Goal: Task Accomplishment & Management: Use online tool/utility

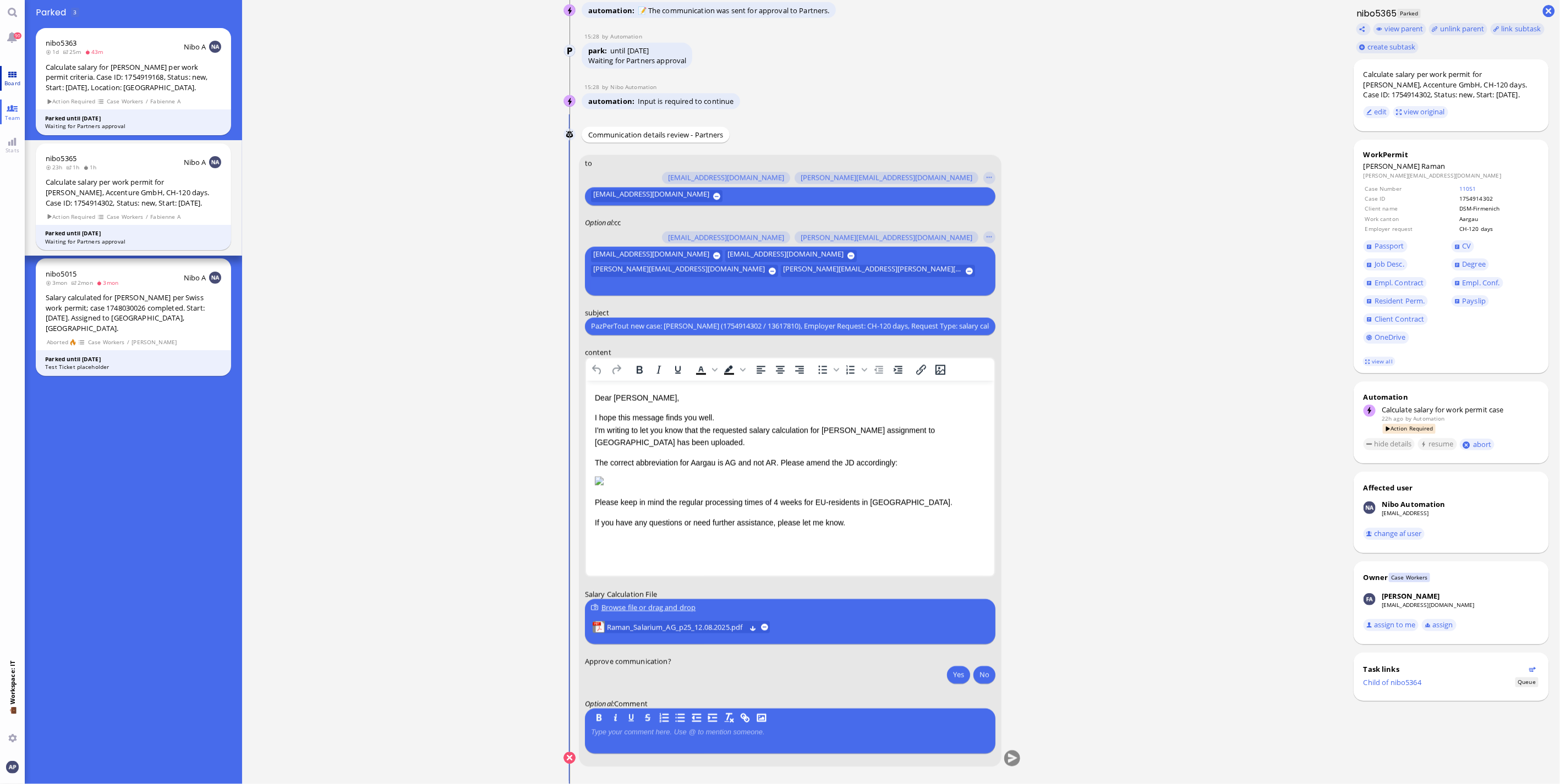
click at [15, 82] on span "Board" at bounding box center [13, 82] width 22 height 8
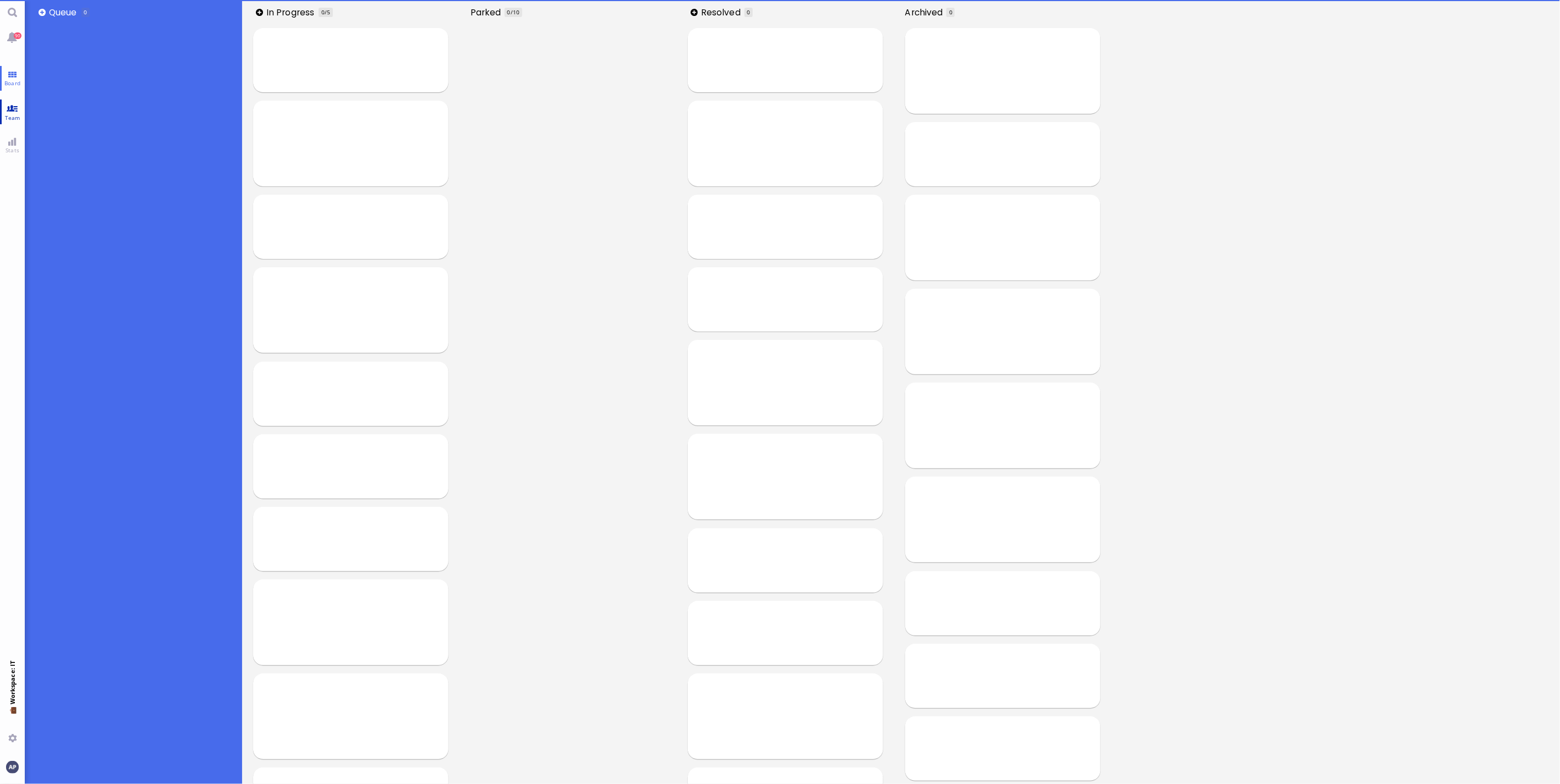
click at [14, 114] on span "Team" at bounding box center [13, 117] width 21 height 8
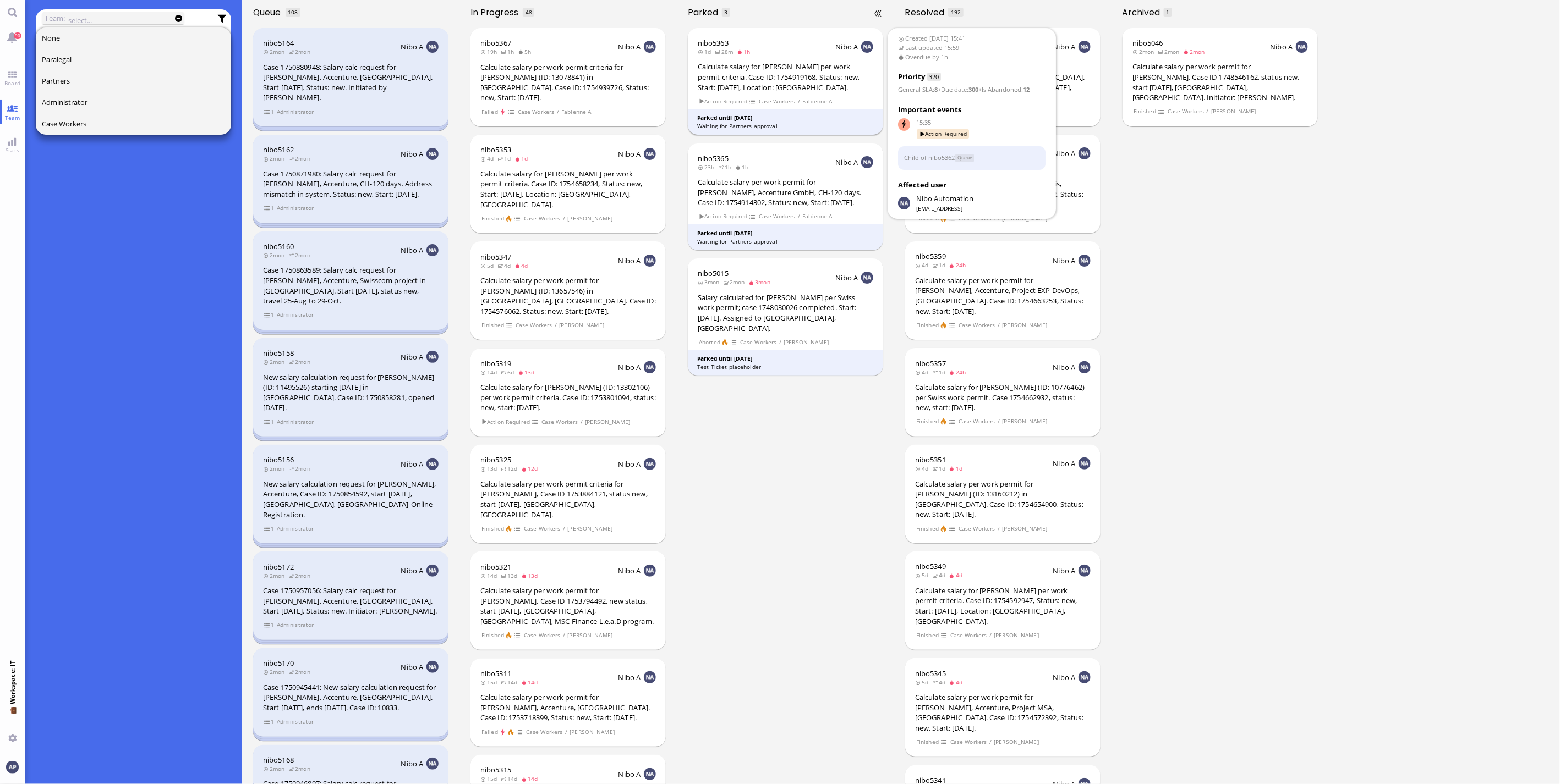
click at [799, 82] on div "Calculate salary for [PERSON_NAME] per work permit criteria. Case ID: 175491916…" at bounding box center [785, 77] width 176 height 31
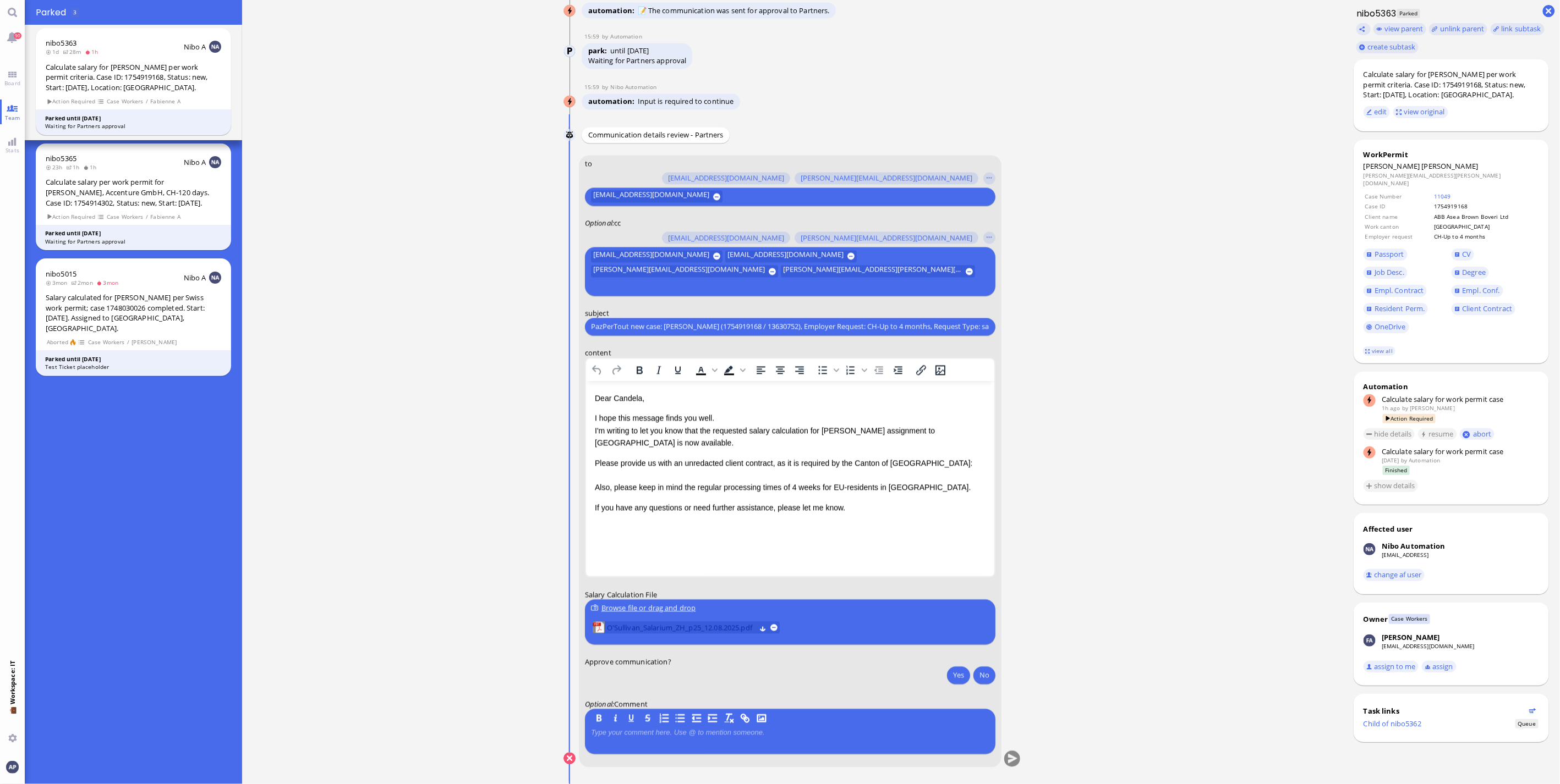
click at [683, 630] on span "O'Sullivan_Salarium_ZH_p25_12.08.2025.pdf" at bounding box center [681, 628] width 149 height 12
click at [958, 678] on button "Yes" at bounding box center [958, 675] width 23 height 18
click at [1011, 760] on button "submit" at bounding box center [1012, 760] width 17 height 17
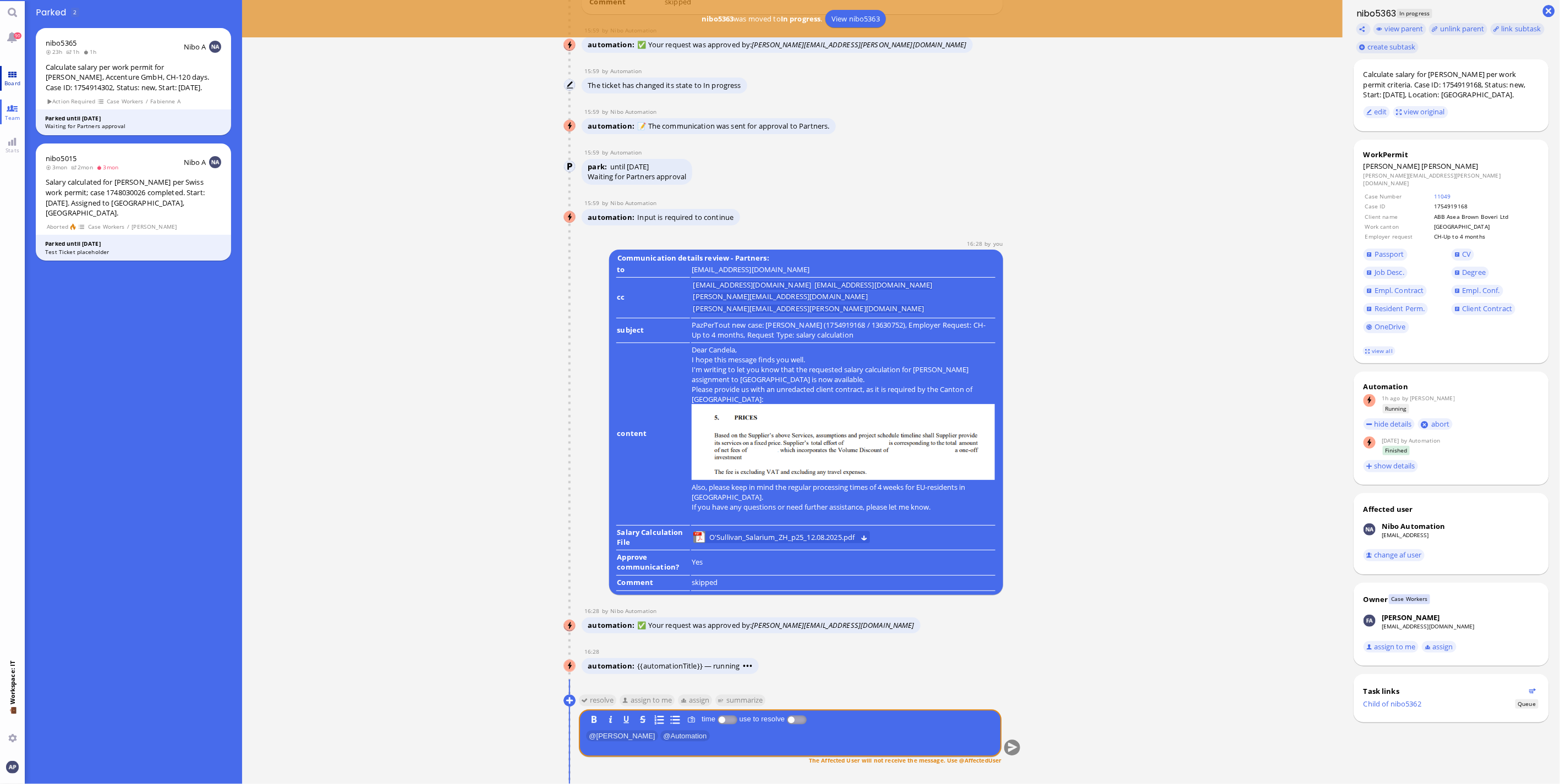
click at [11, 74] on link "Board" at bounding box center [12, 77] width 24 height 24
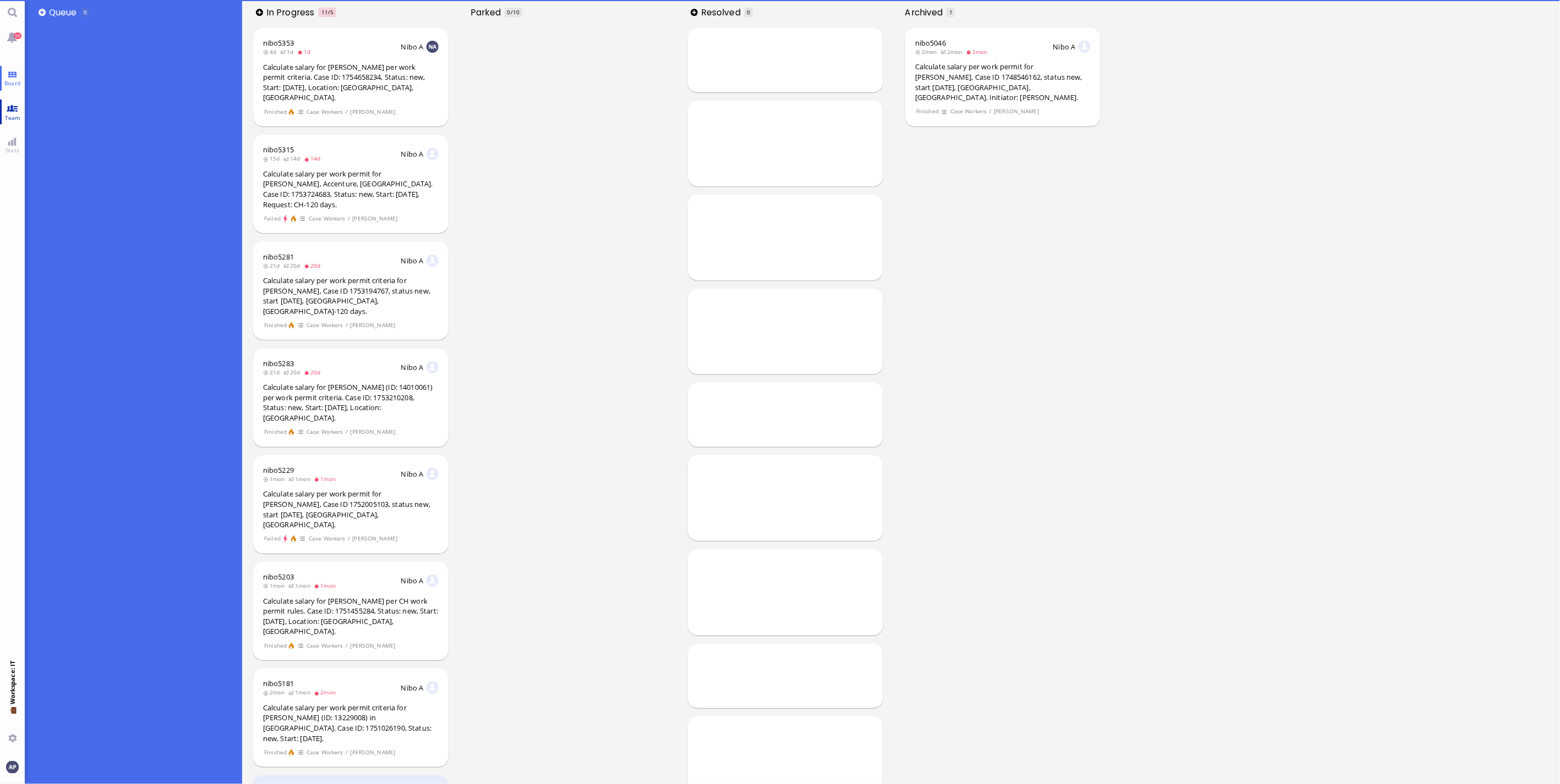
click at [15, 112] on link "Team" at bounding box center [12, 111] width 24 height 24
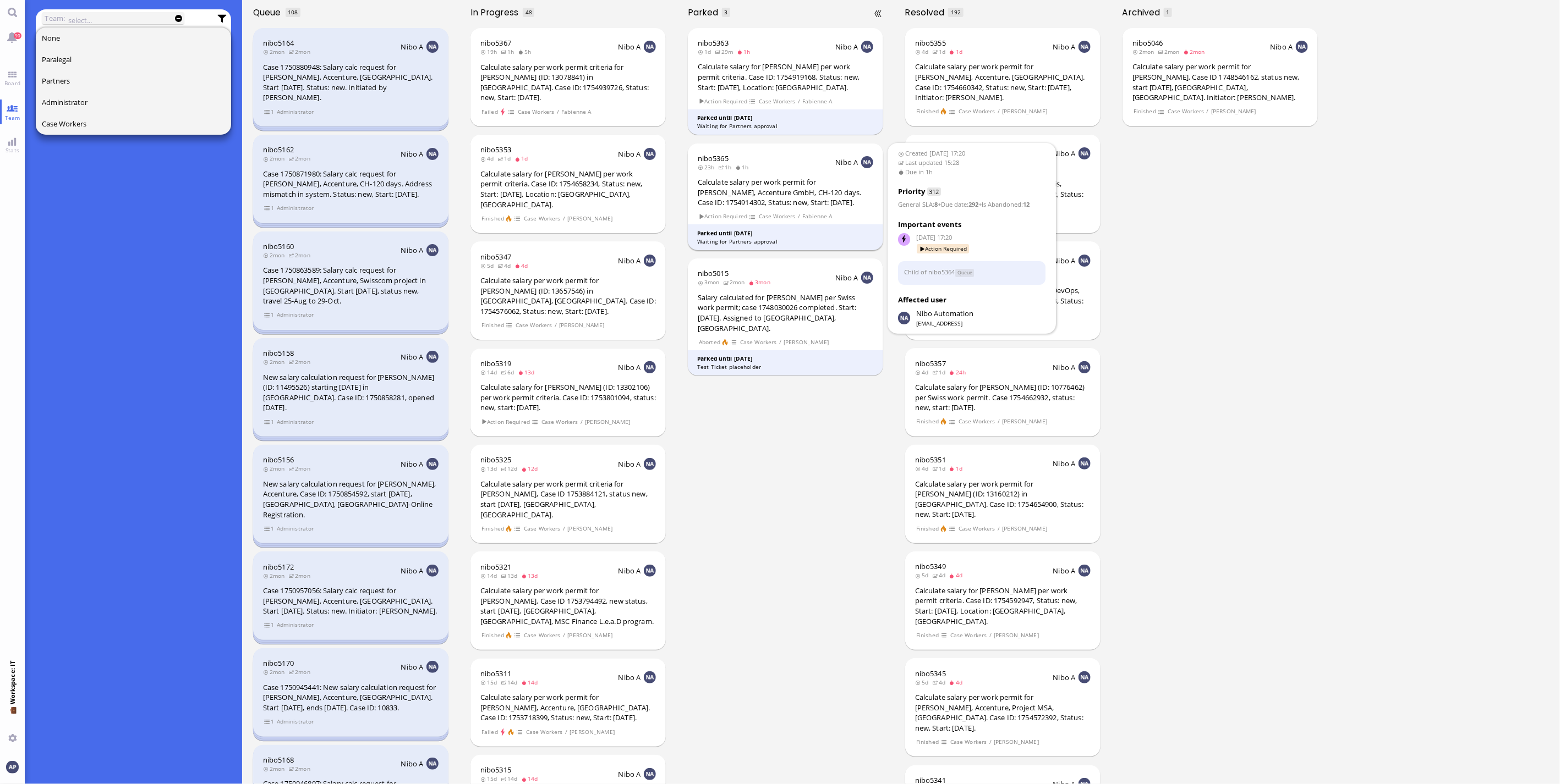
click at [789, 177] on div "Calculate salary per work permit for [PERSON_NAME], Accenture GmbH, CH-120 days…" at bounding box center [785, 193] width 176 height 31
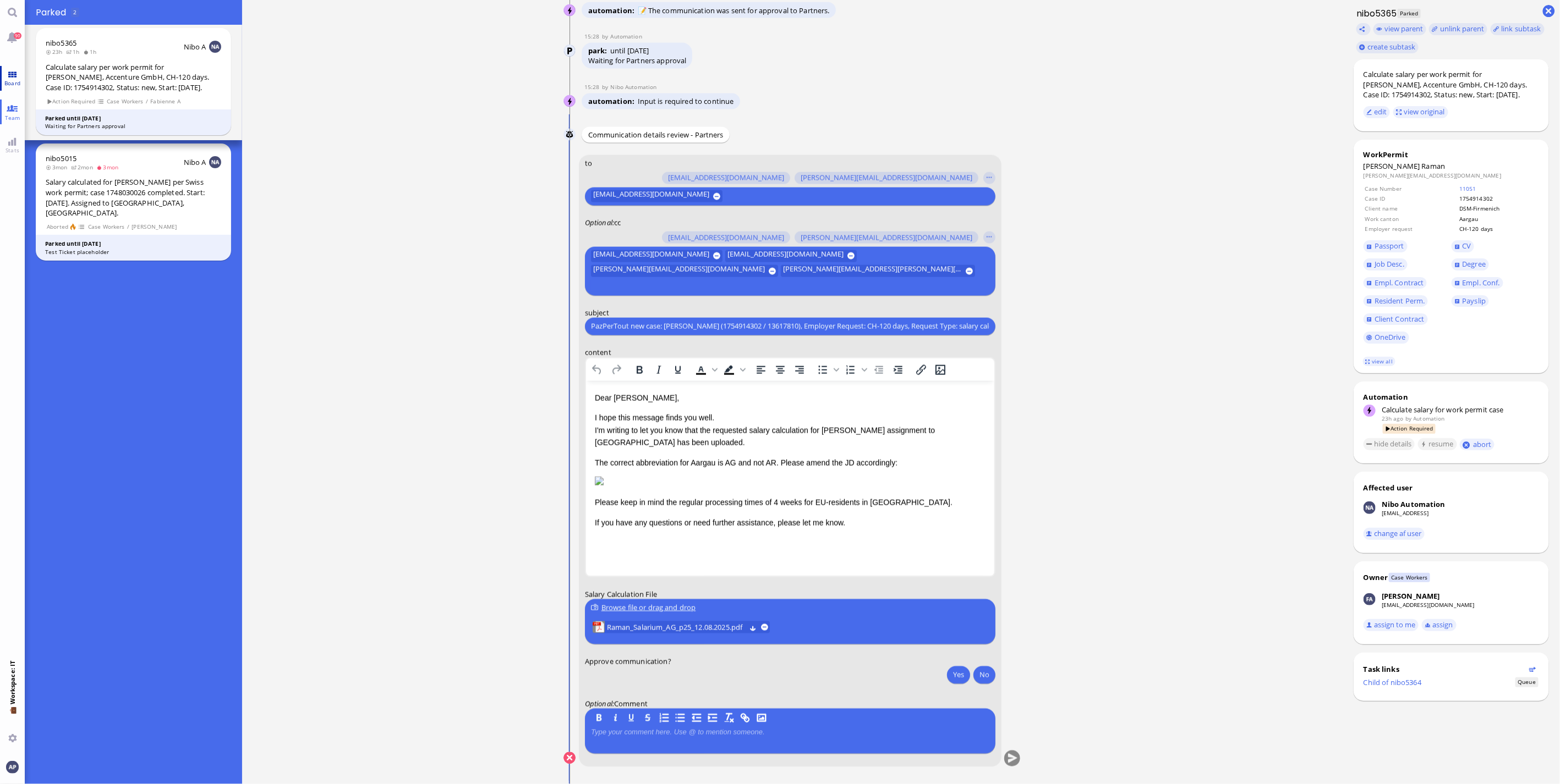
drag, startPoint x: 8, startPoint y: 72, endPoint x: 8, endPoint y: 86, distance: 14.0
click at [8, 72] on link "Board" at bounding box center [12, 77] width 24 height 24
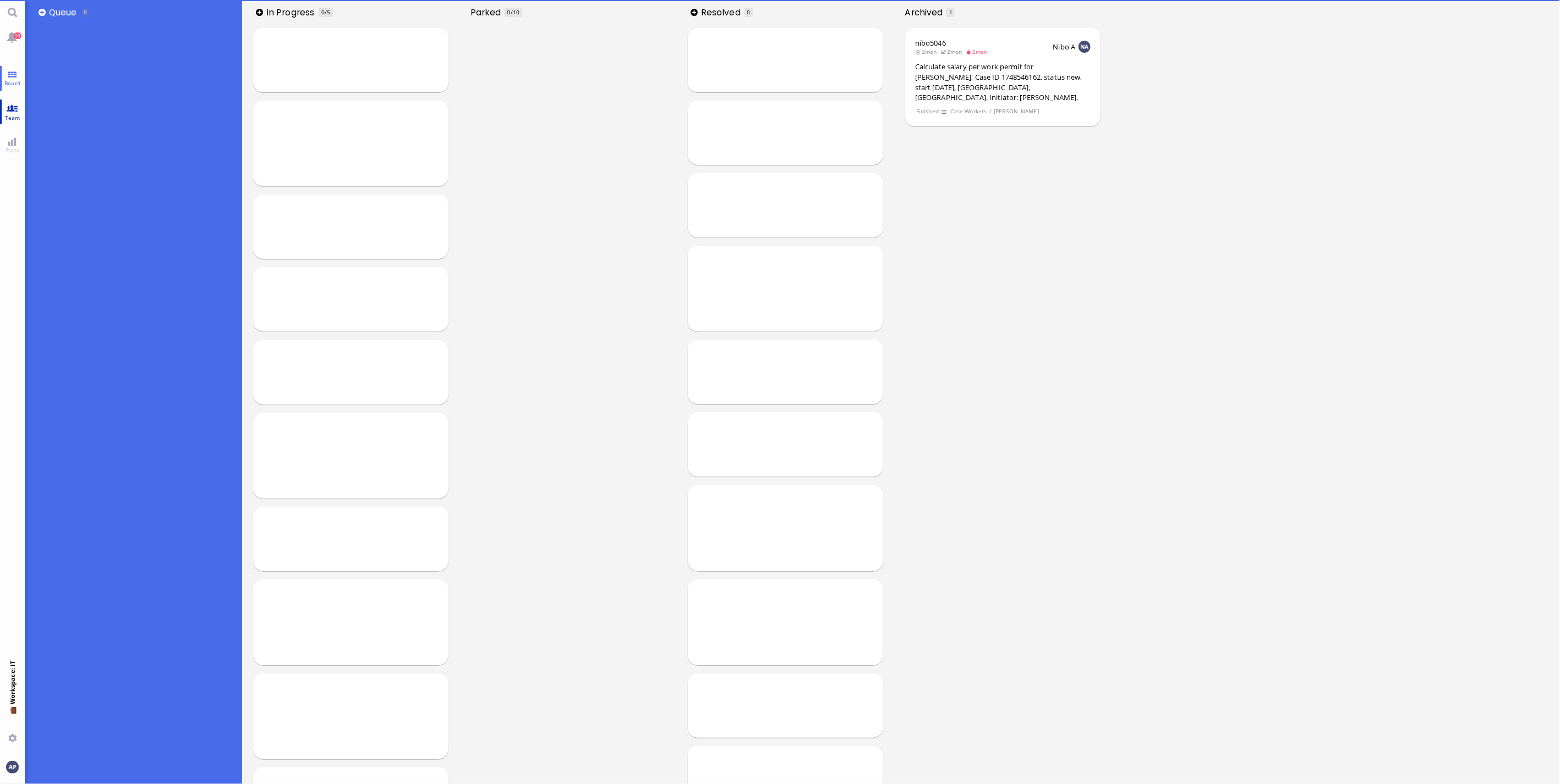
click at [11, 114] on span "Team" at bounding box center [13, 117] width 21 height 8
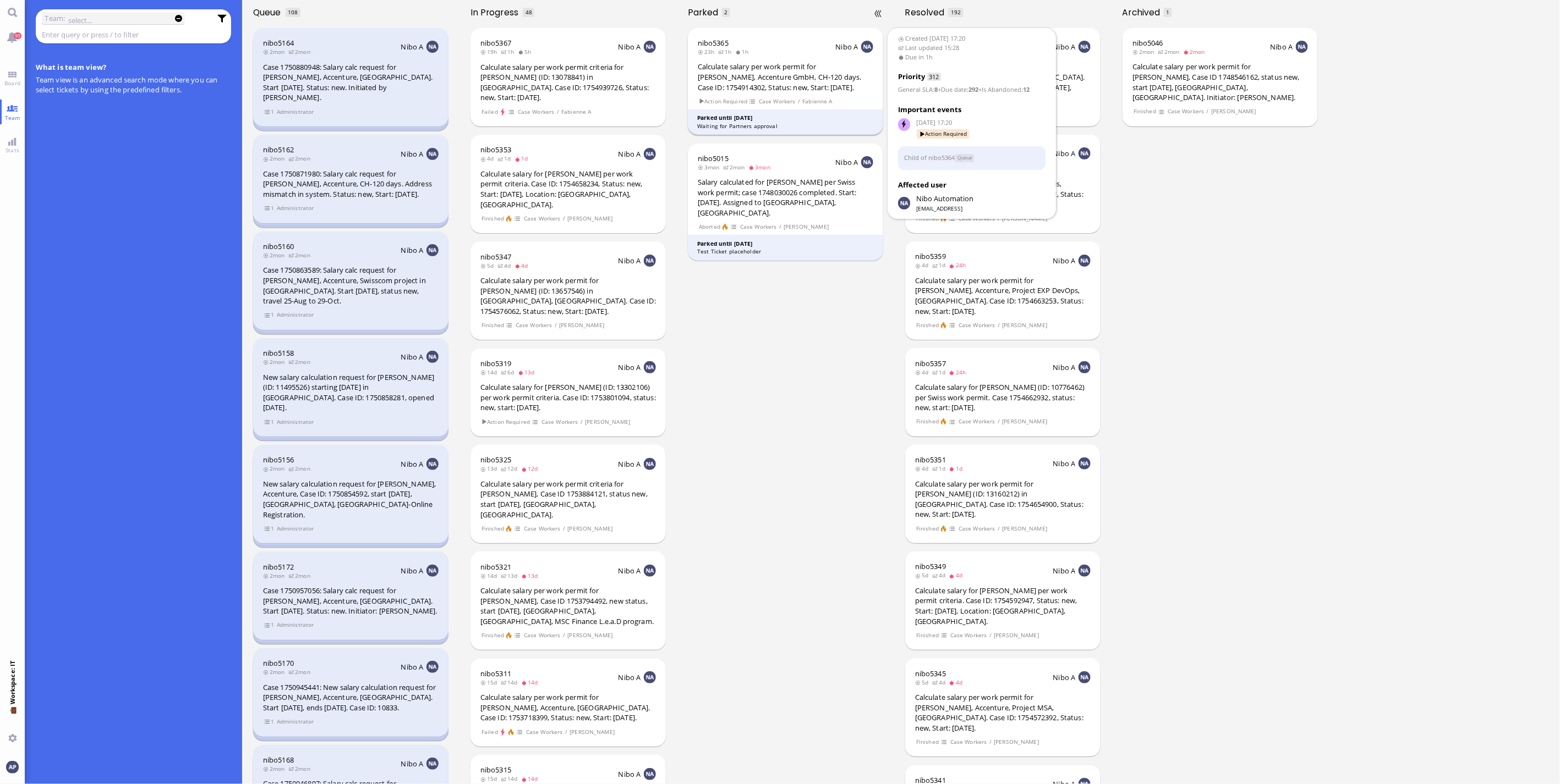
click at [795, 78] on div "Calculate salary per work permit for [PERSON_NAME], Accenture GmbH, CH-120 days…" at bounding box center [785, 77] width 176 height 31
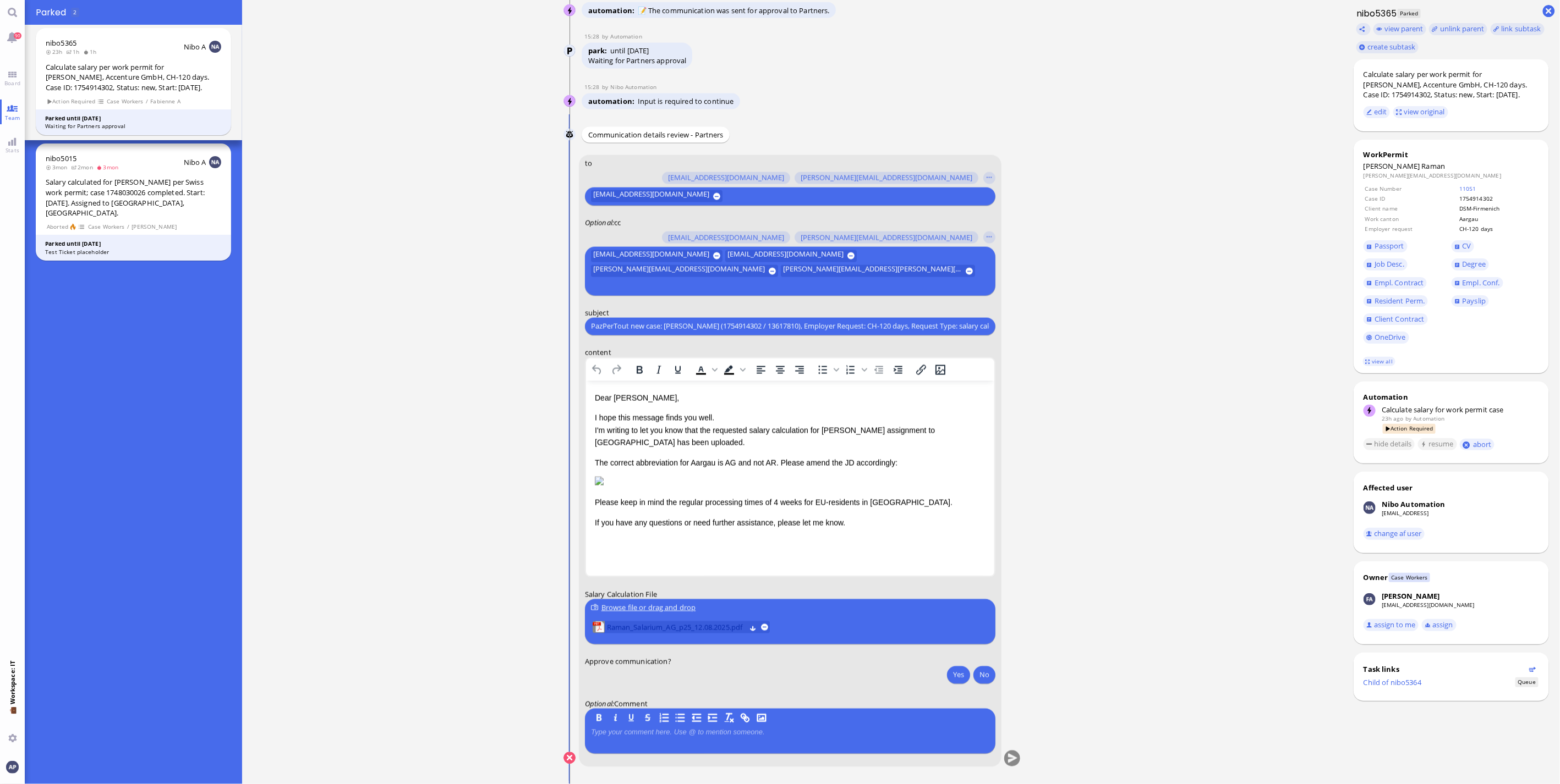
click at [695, 628] on span "Raman_Salarium_AG_p25_12.08.2025.pdf" at bounding box center [676, 628] width 139 height 12
drag, startPoint x: 597, startPoint y: 546, endPoint x: 634, endPoint y: 490, distance: 67.1
click at [597, 539] on html "Dear [PERSON_NAME], I hope this message finds you well. I'm writing to let you …" at bounding box center [789, 459] width 408 height 159
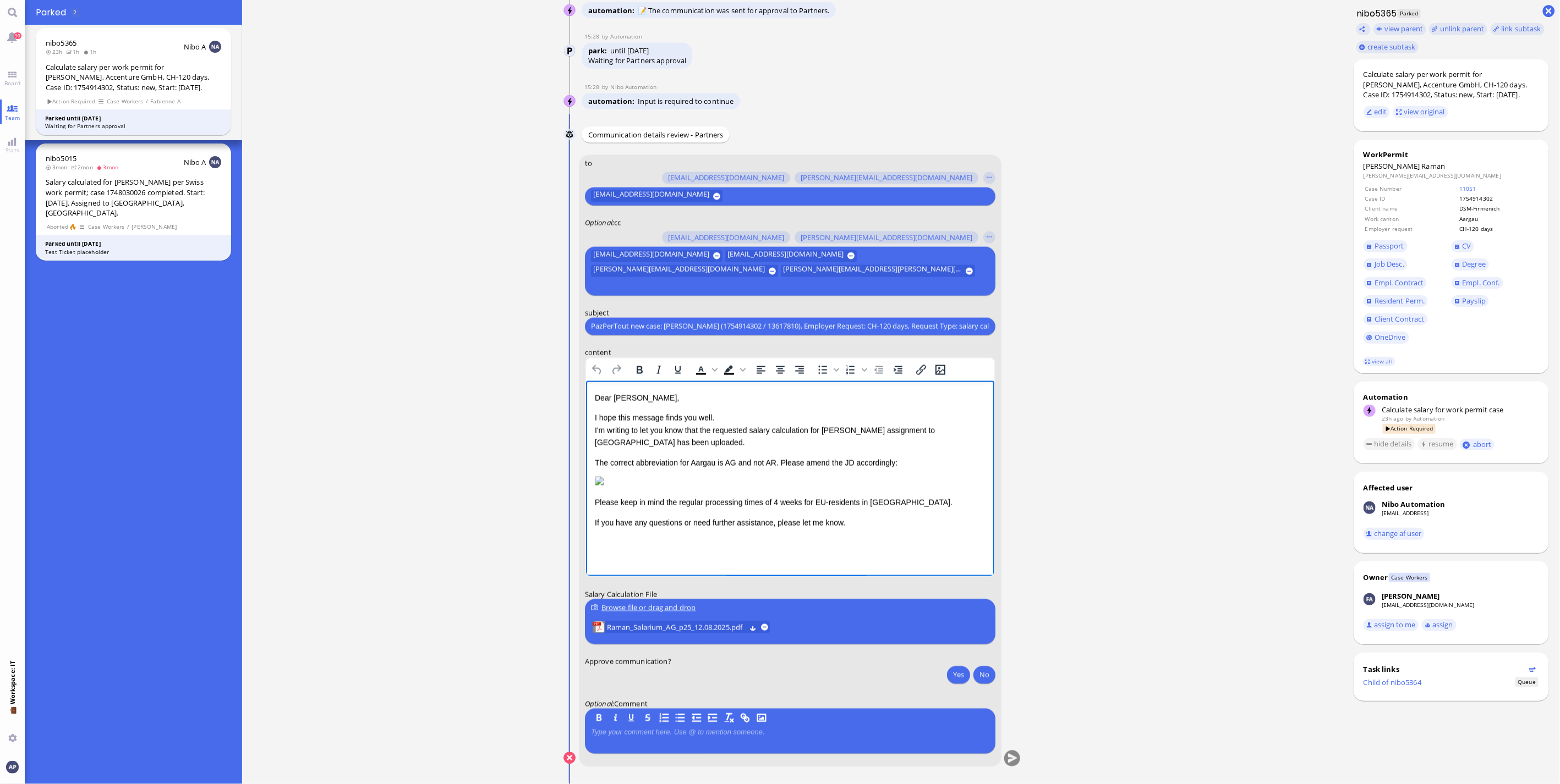
click at [603, 485] on img "Rich Text Area. Press ALT-0 for help." at bounding box center [598, 480] width 8 height 8
click at [778, 462] on p "The correct abbreviation for Aargau is AG and not AR. Please amend the JD accor…" at bounding box center [789, 463] width 390 height 12
click at [653, 463] on p "The correct abbreviation for Aargau is AG and not AR. Please amend the JD accor…" at bounding box center [789, 463] width 390 height 12
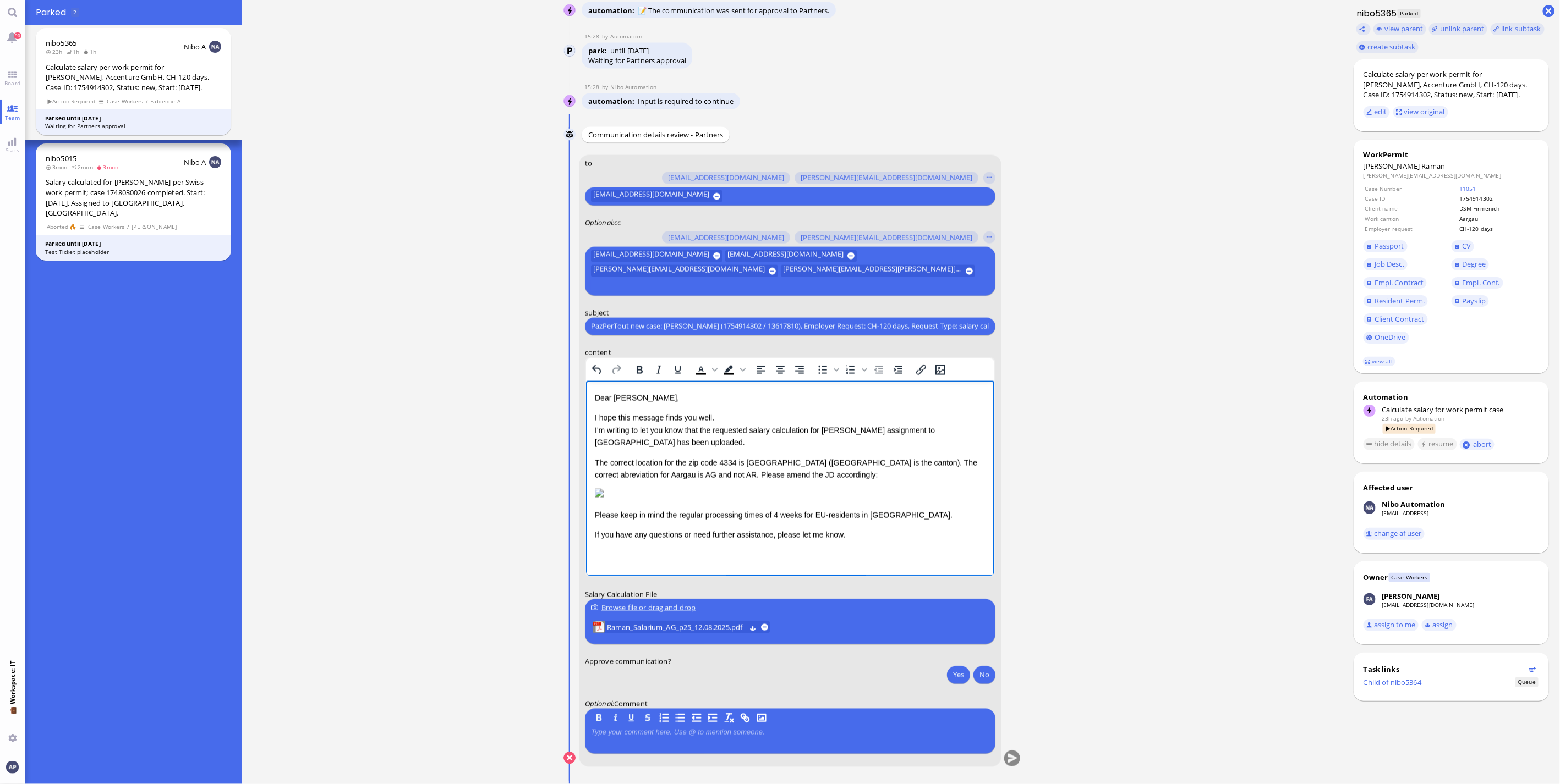
scroll to position [119, 0]
click at [817, 521] on div "Please keep in mind the regular processing times of 4 weeks for EU-residents in…" at bounding box center [789, 515] width 390 height 12
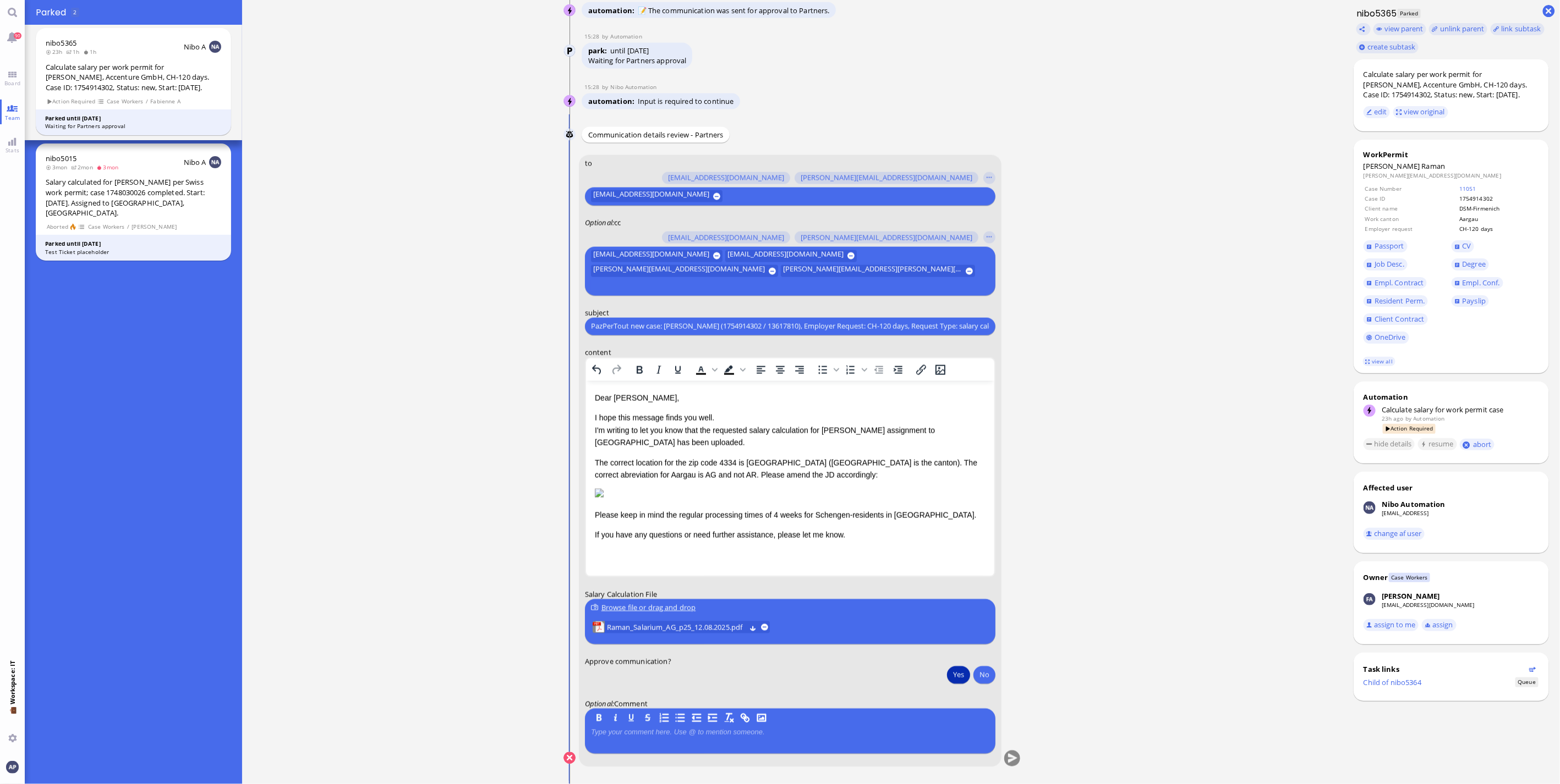
click at [954, 680] on button "Yes" at bounding box center [958, 675] width 23 height 18
click at [1011, 754] on button "submit" at bounding box center [1012, 760] width 17 height 17
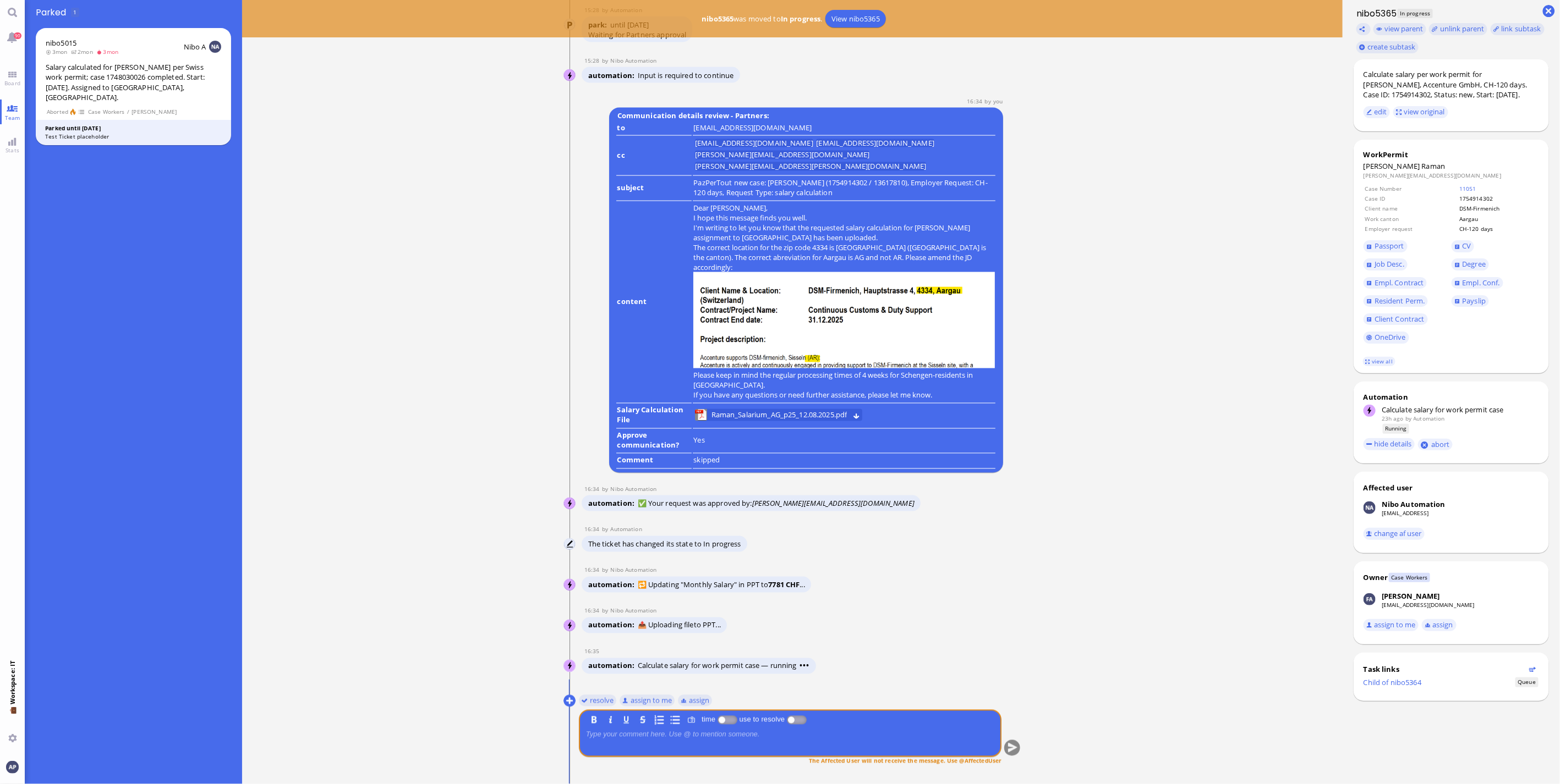
scroll to position [1, 0]
click at [600, 697] on button "resolve" at bounding box center [597, 700] width 38 height 12
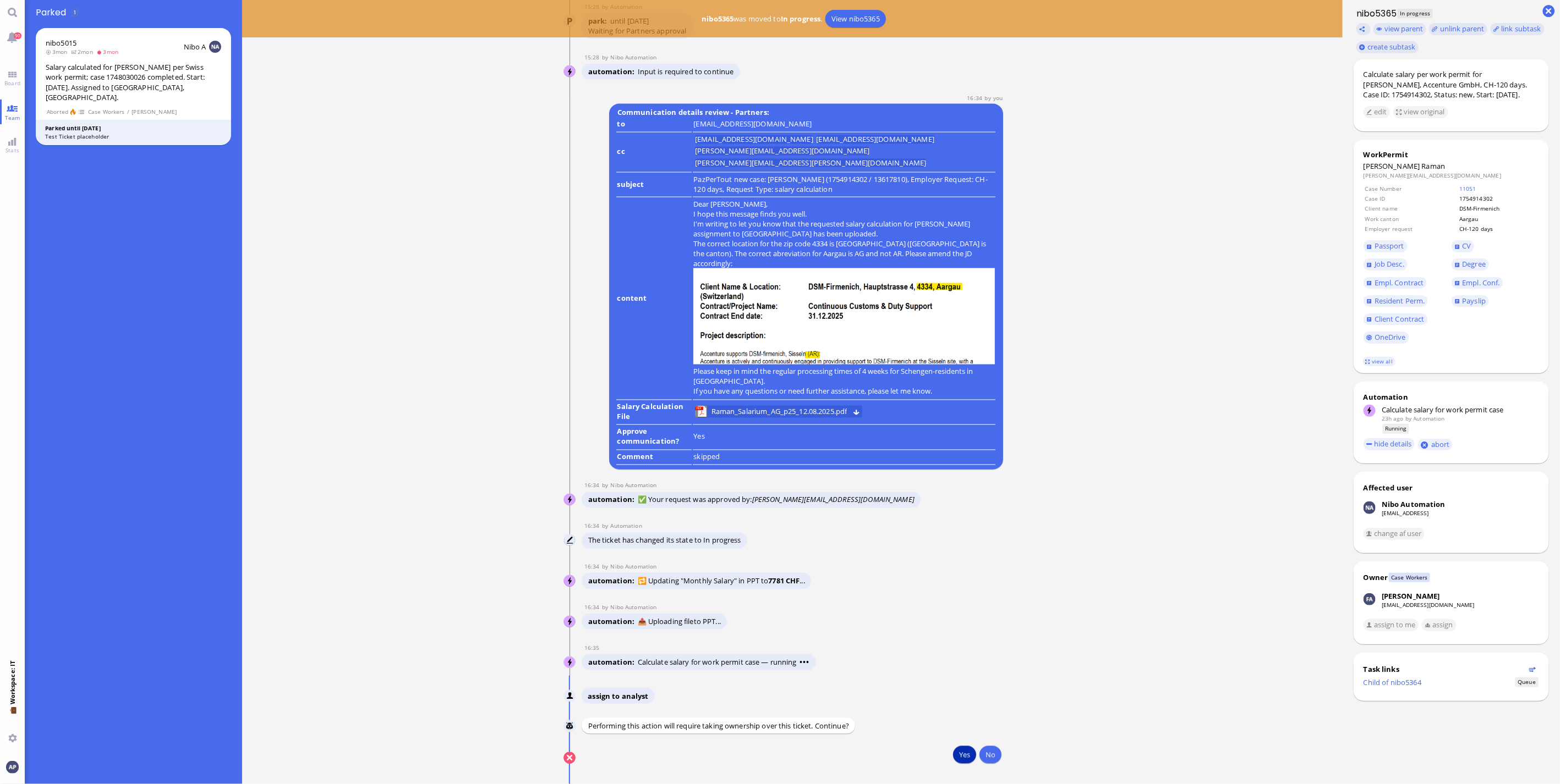
click at [958, 757] on button "Yes" at bounding box center [963, 755] width 23 height 18
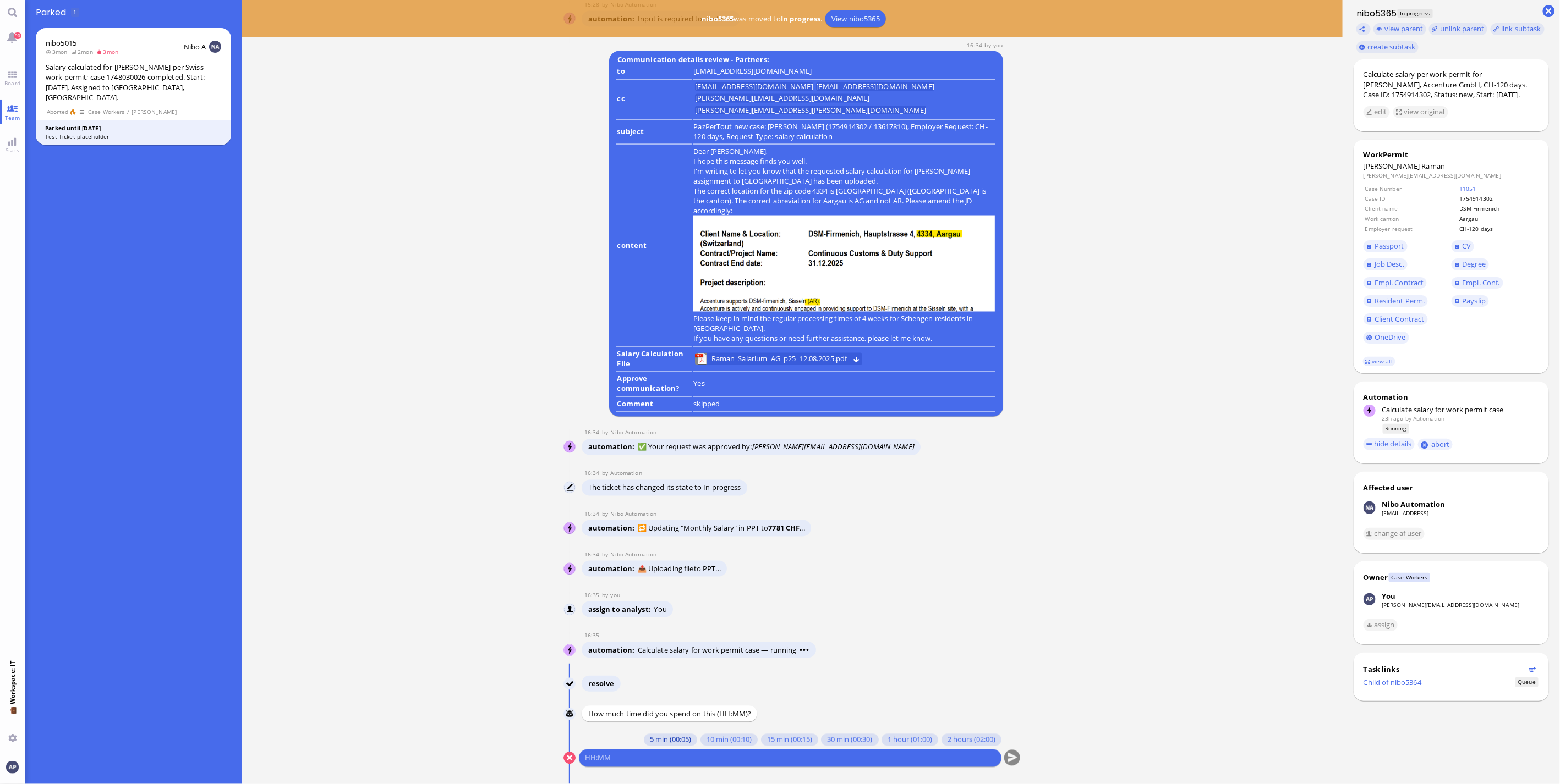
click at [664, 738] on button "5 min (00:05)" at bounding box center [670, 740] width 53 height 12
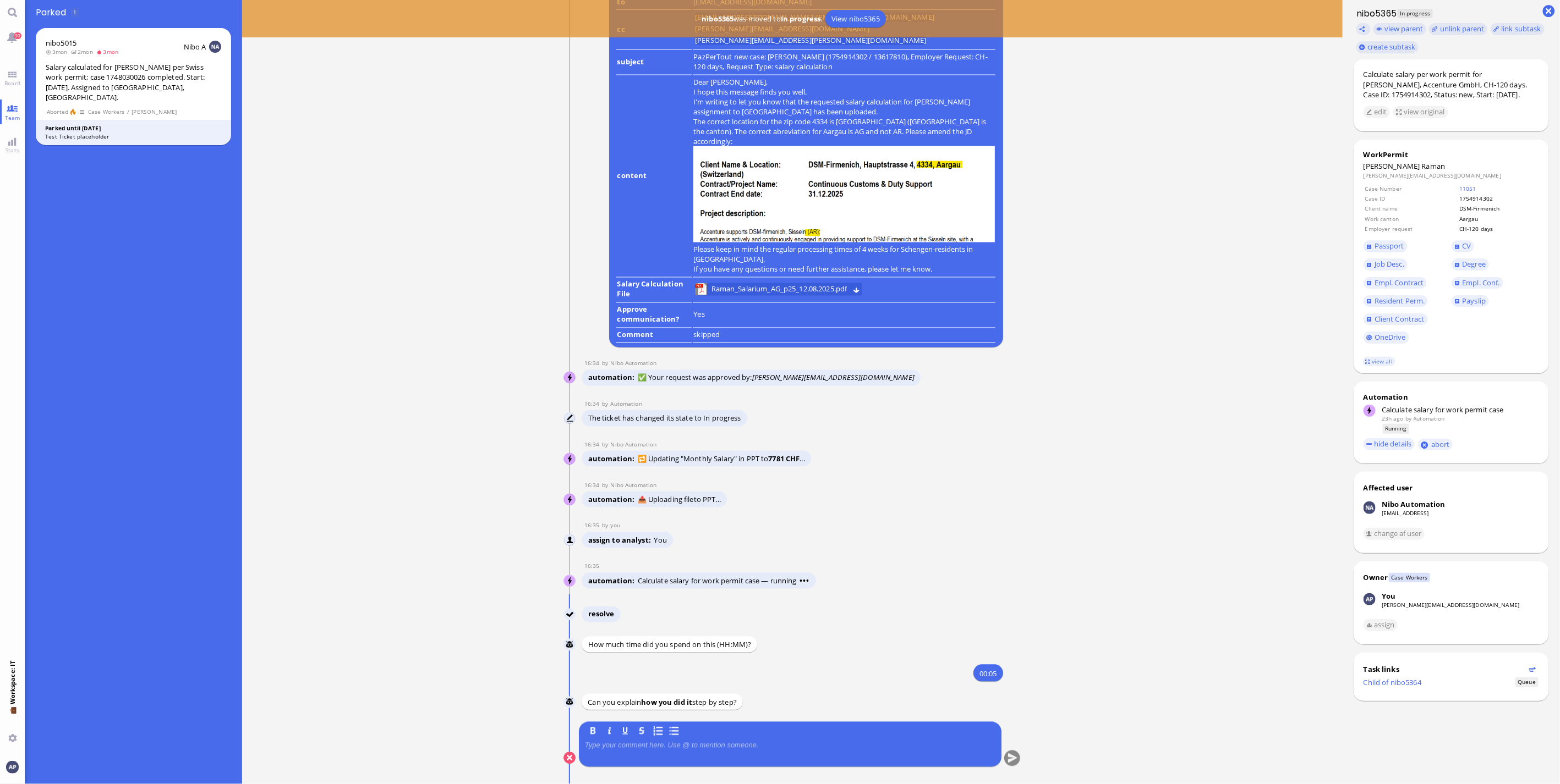
click at [661, 756] on div at bounding box center [790, 752] width 411 height 23
click at [666, 750] on div at bounding box center [790, 752] width 411 height 23
click at [671, 755] on div at bounding box center [790, 752] width 411 height 23
click at [675, 743] on p at bounding box center [790, 745] width 411 height 8
click at [1011, 755] on button "submit" at bounding box center [1012, 760] width 17 height 17
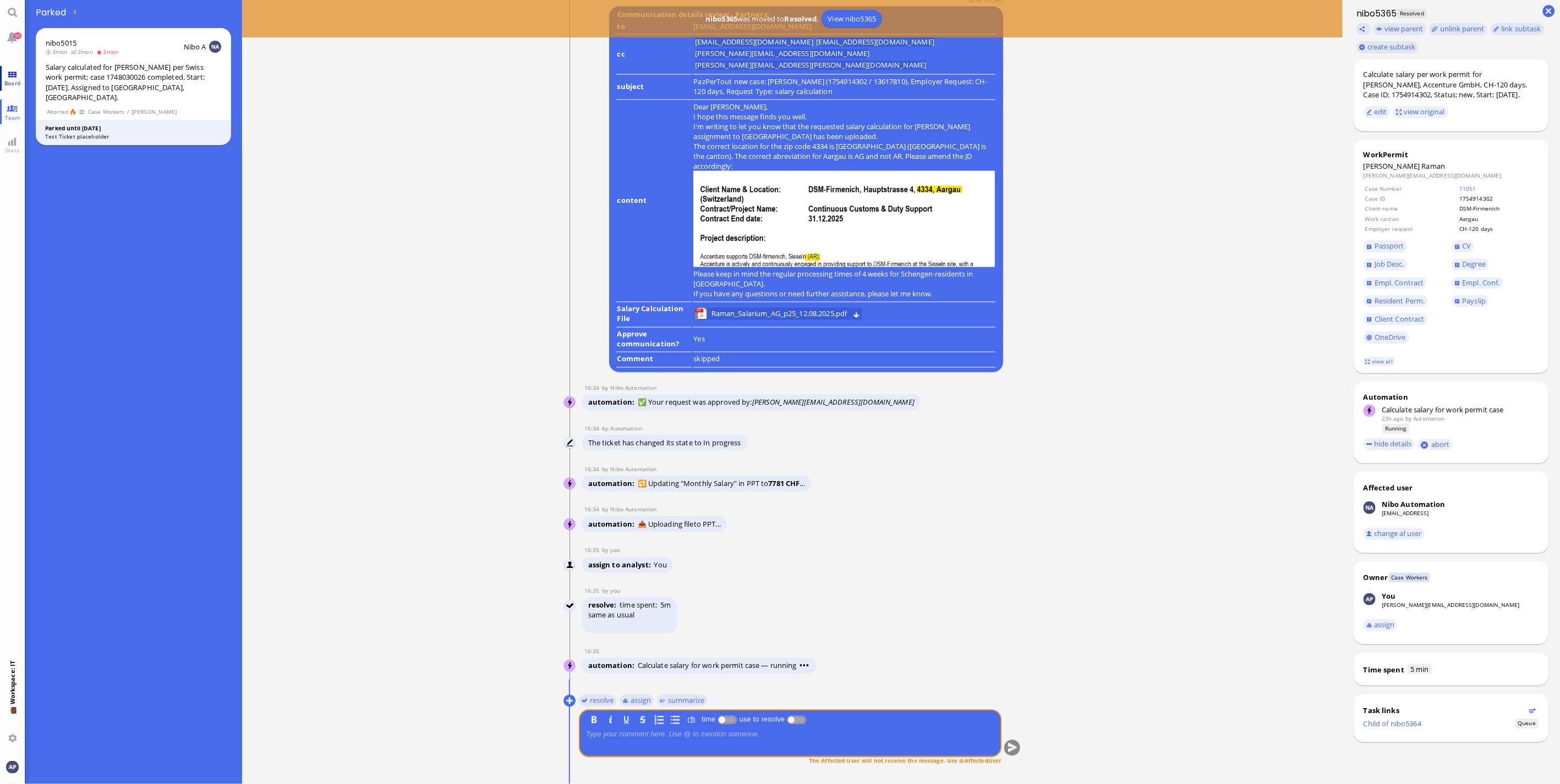
click at [6, 76] on link "Board" at bounding box center [12, 77] width 24 height 24
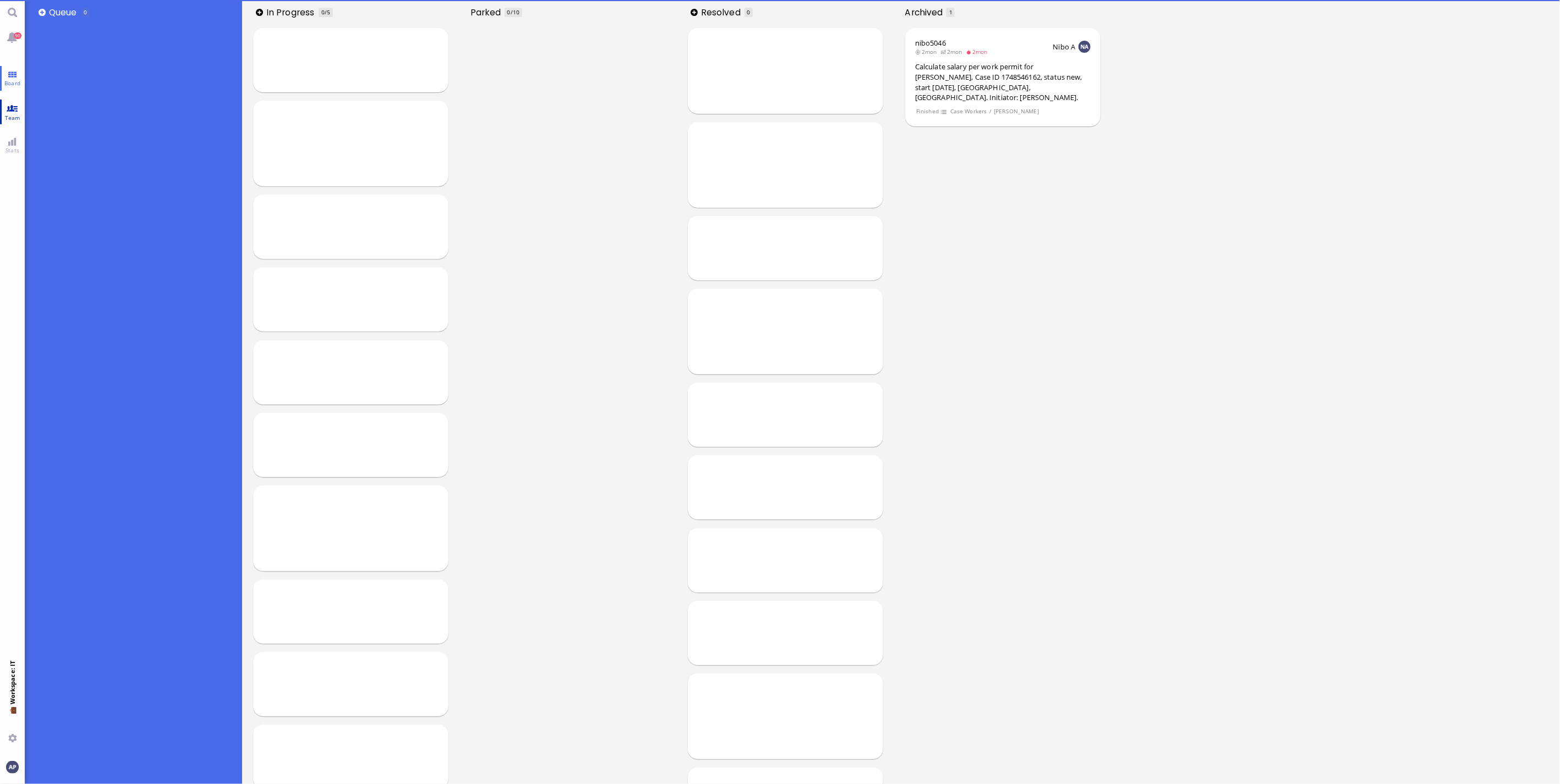
click at [2, 110] on link "Team" at bounding box center [12, 111] width 24 height 24
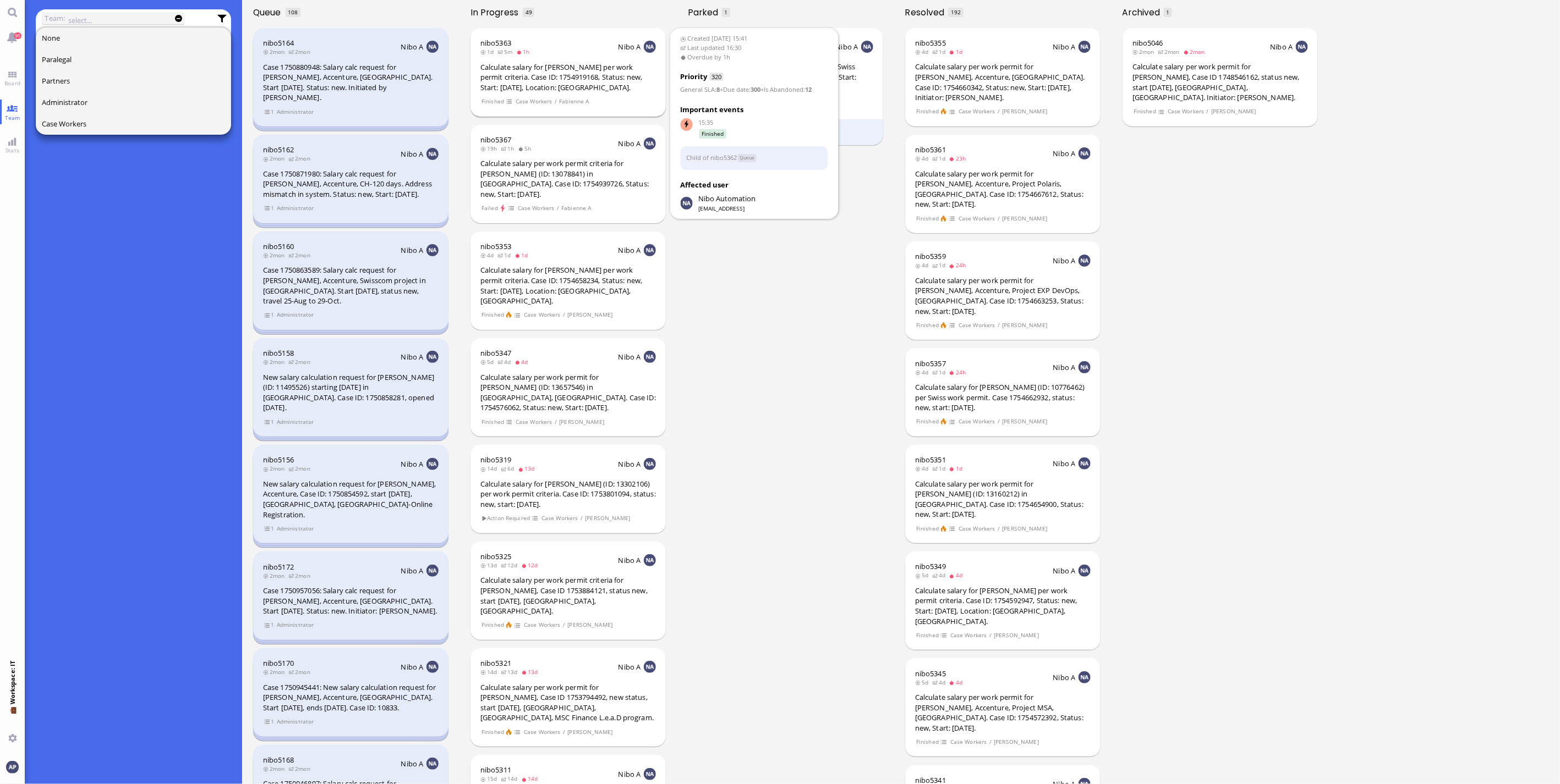
click at [544, 88] on div "Calculate salary for [PERSON_NAME] per work permit criteria. Case ID: 175491916…" at bounding box center [568, 77] width 176 height 31
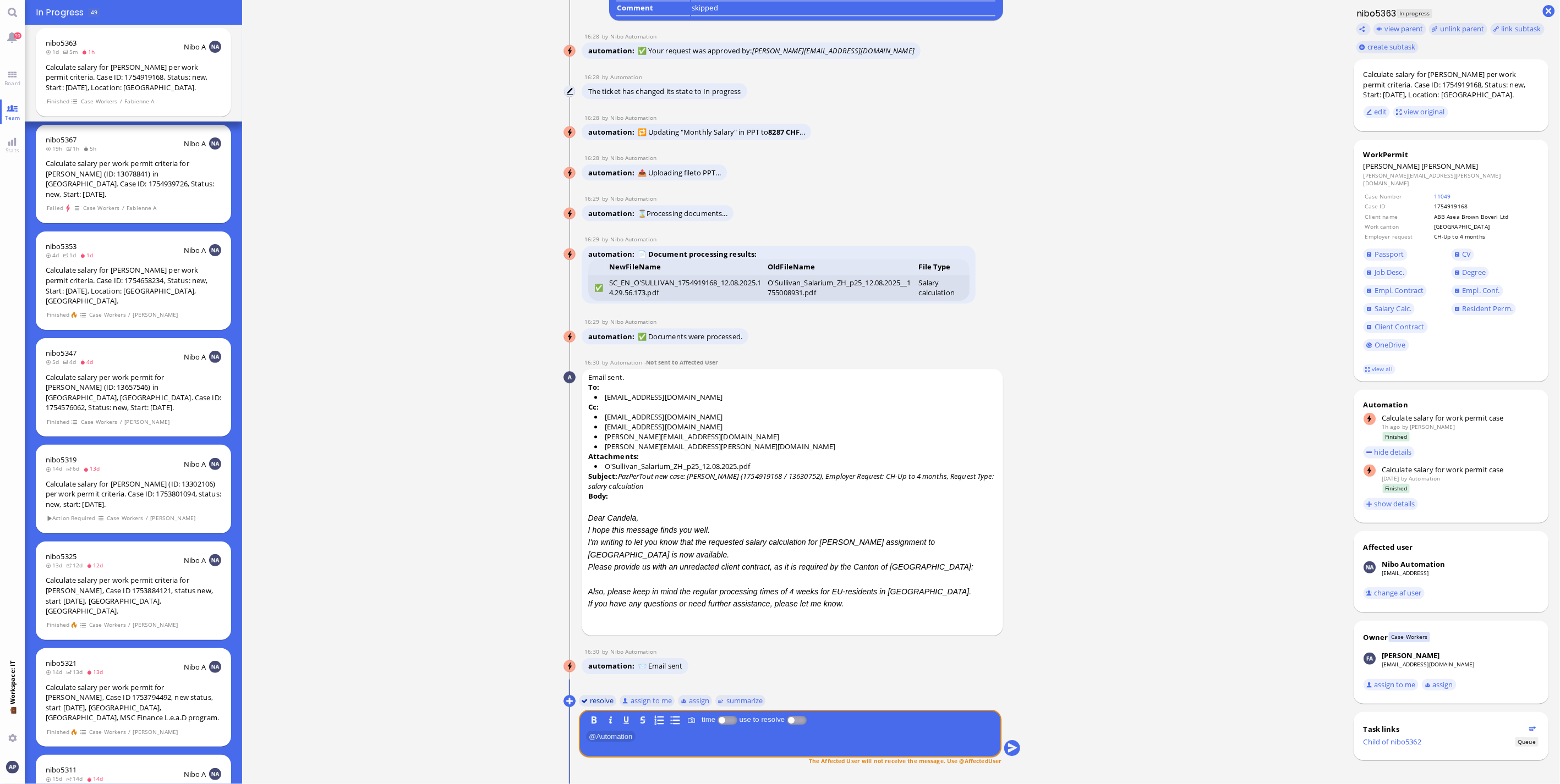
click at [602, 705] on button "resolve" at bounding box center [597, 701] width 38 height 12
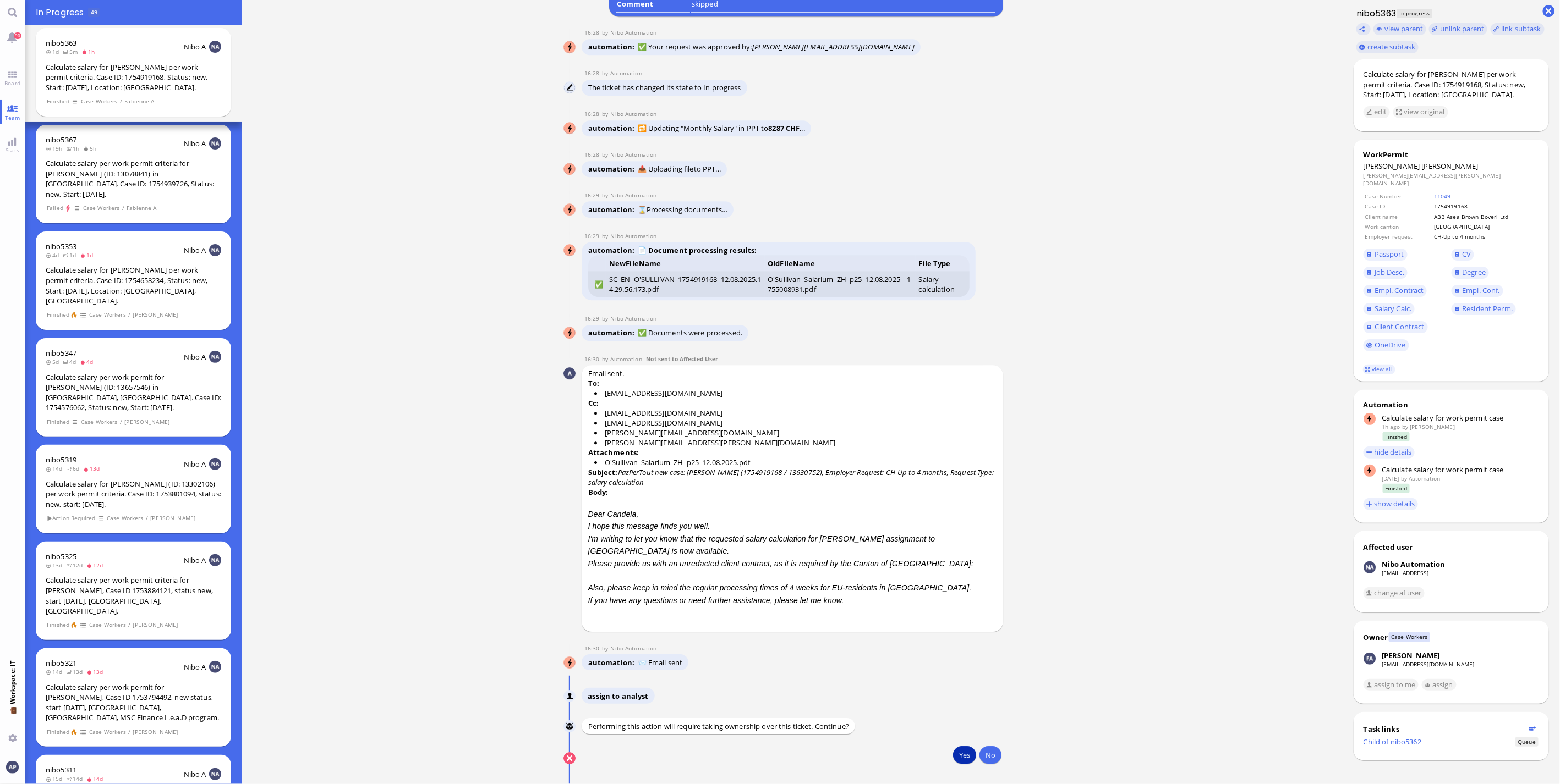
click at [964, 762] on button "Yes" at bounding box center [963, 755] width 23 height 18
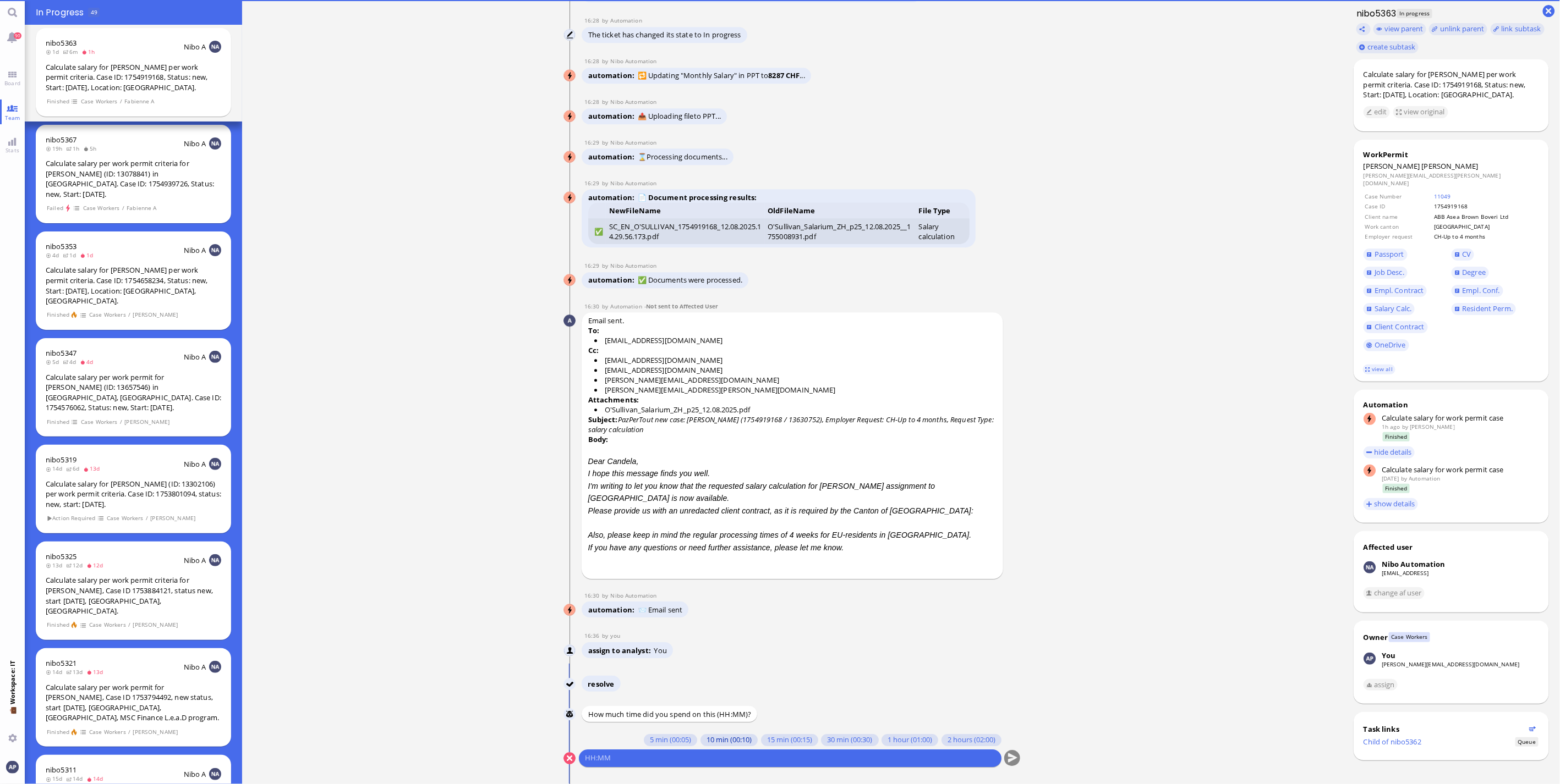
click at [711, 738] on button "10 min (00:10)" at bounding box center [729, 740] width 57 height 12
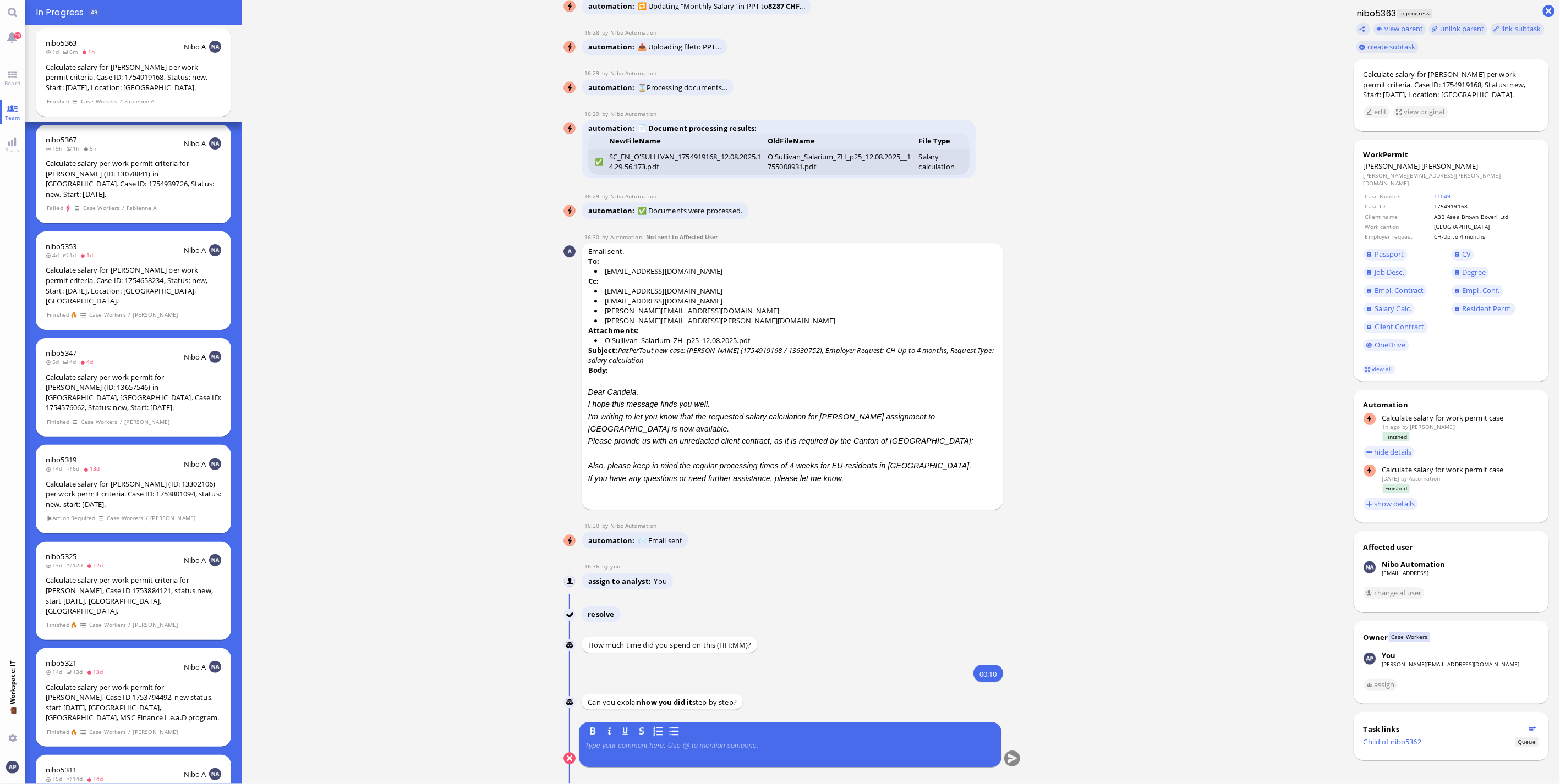
click at [673, 755] on div at bounding box center [790, 752] width 411 height 23
click at [673, 750] on p at bounding box center [790, 745] width 411 height 8
click at [1011, 755] on button "submit" at bounding box center [1012, 760] width 17 height 17
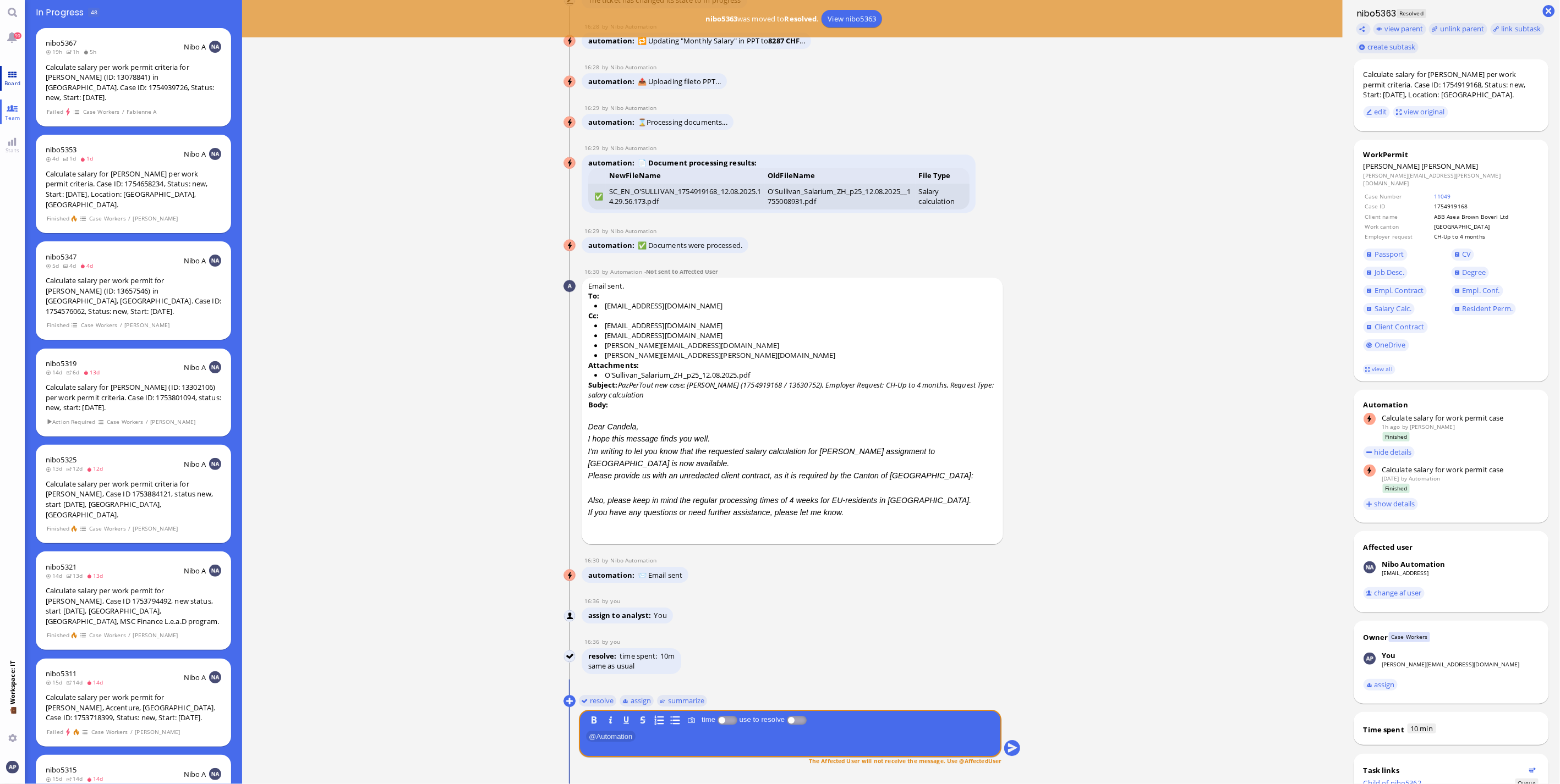
click at [14, 75] on link "Board" at bounding box center [12, 77] width 24 height 24
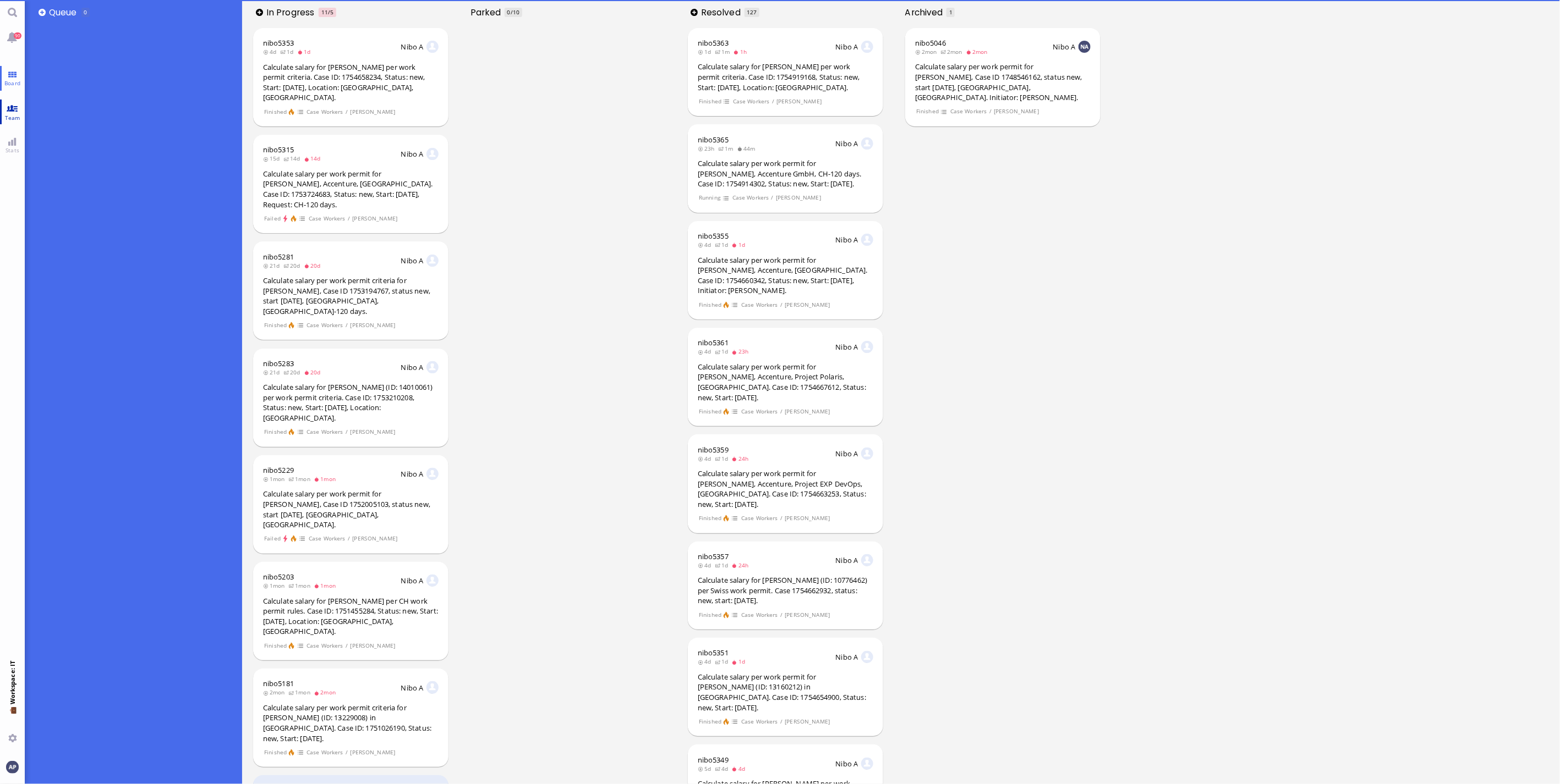
click at [9, 108] on link "Team" at bounding box center [12, 111] width 24 height 24
